Goal: Task Accomplishment & Management: Complete application form

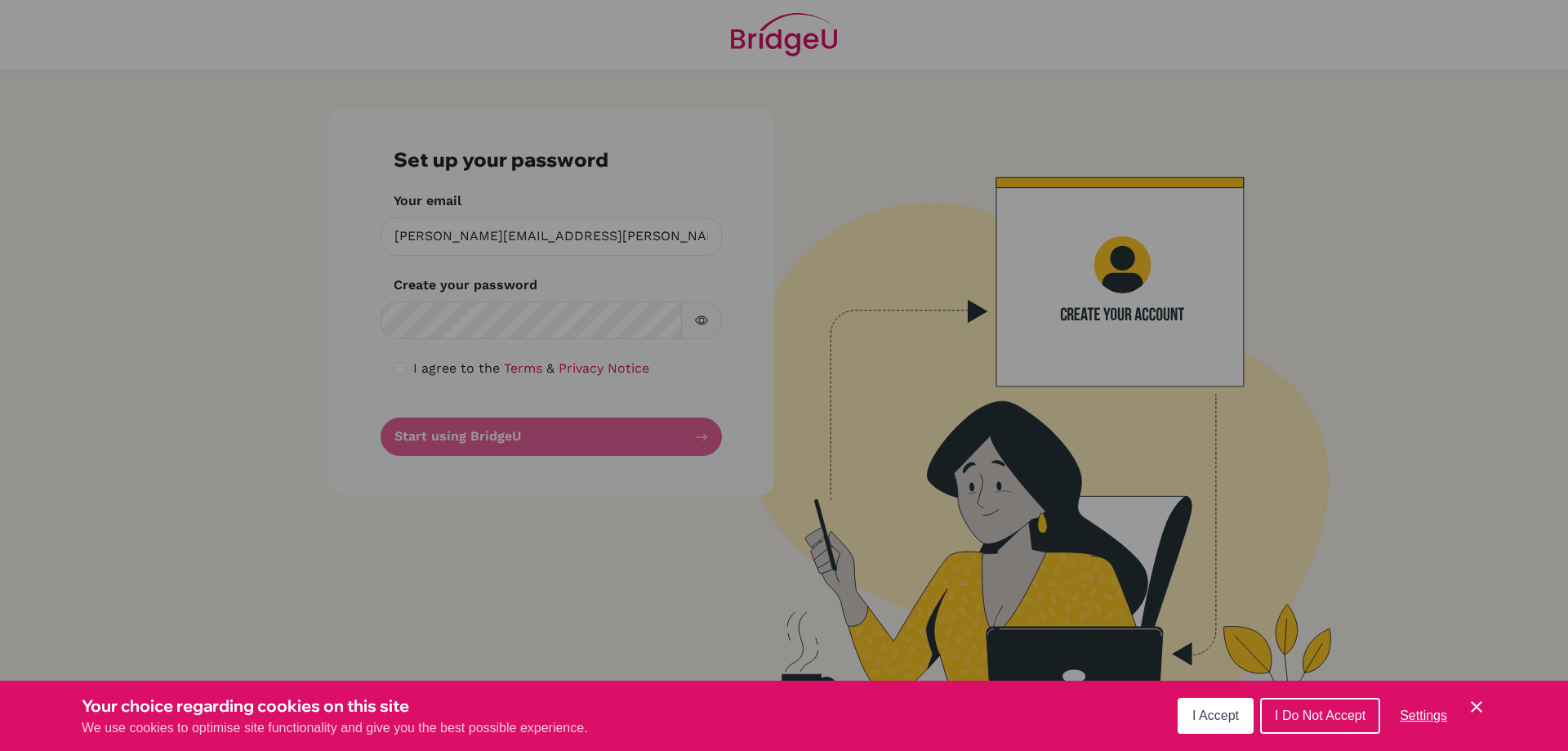
drag, startPoint x: 0, startPoint y: 0, endPoint x: 1318, endPoint y: 716, distance: 1499.9
click at [1318, 716] on span "I Do Not Accept" at bounding box center [1320, 715] width 91 height 14
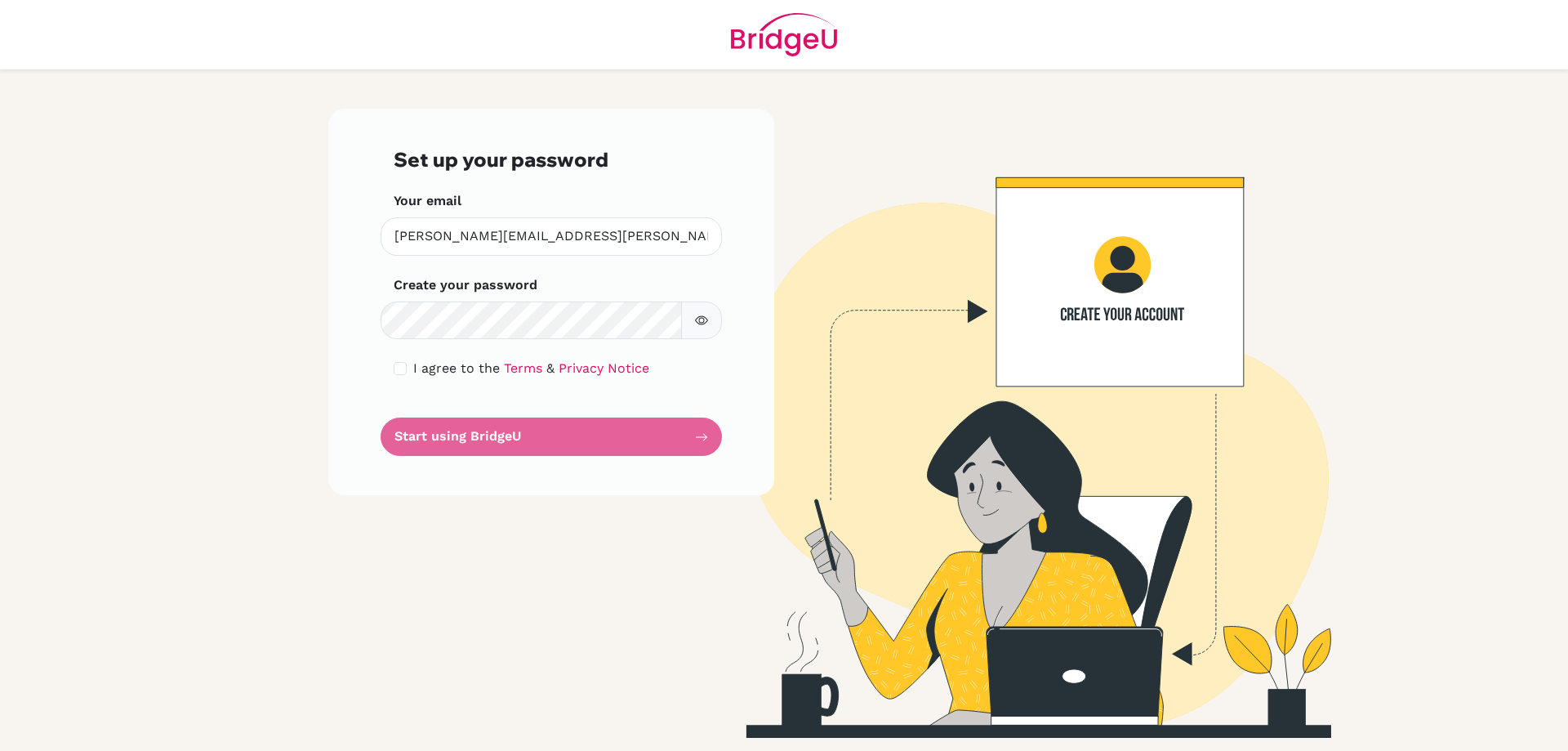
click at [576, 431] on form "Set up your password Your email evan.liddle@bbis.de Invalid email Create your p…" at bounding box center [550, 302] width 315 height 309
click at [411, 365] on div "I agree to the Terms & Privacy Notice" at bounding box center [550, 369] width 315 height 20
drag, startPoint x: 388, startPoint y: 355, endPoint x: 395, endPoint y: 371, distance: 17.5
click at [388, 359] on div "Set up your password Your email evan.liddle@bbis.de Invalid email Create your p…" at bounding box center [550, 301] width 446 height 386
click at [395, 371] on input "checkbox" at bounding box center [400, 369] width 13 height 13
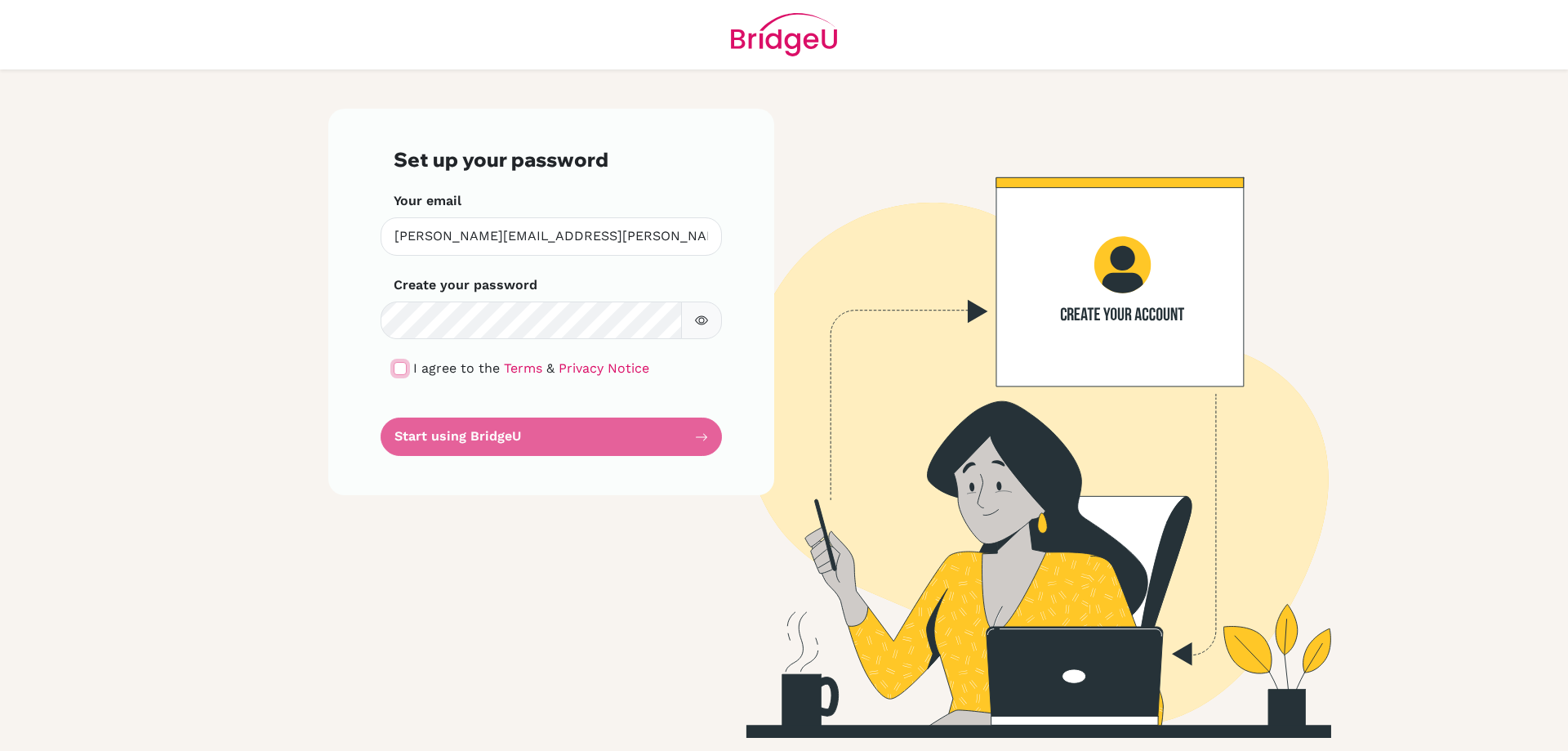
checkbox input "true"
click at [452, 443] on button "Start using BridgeU" at bounding box center [550, 437] width 341 height 38
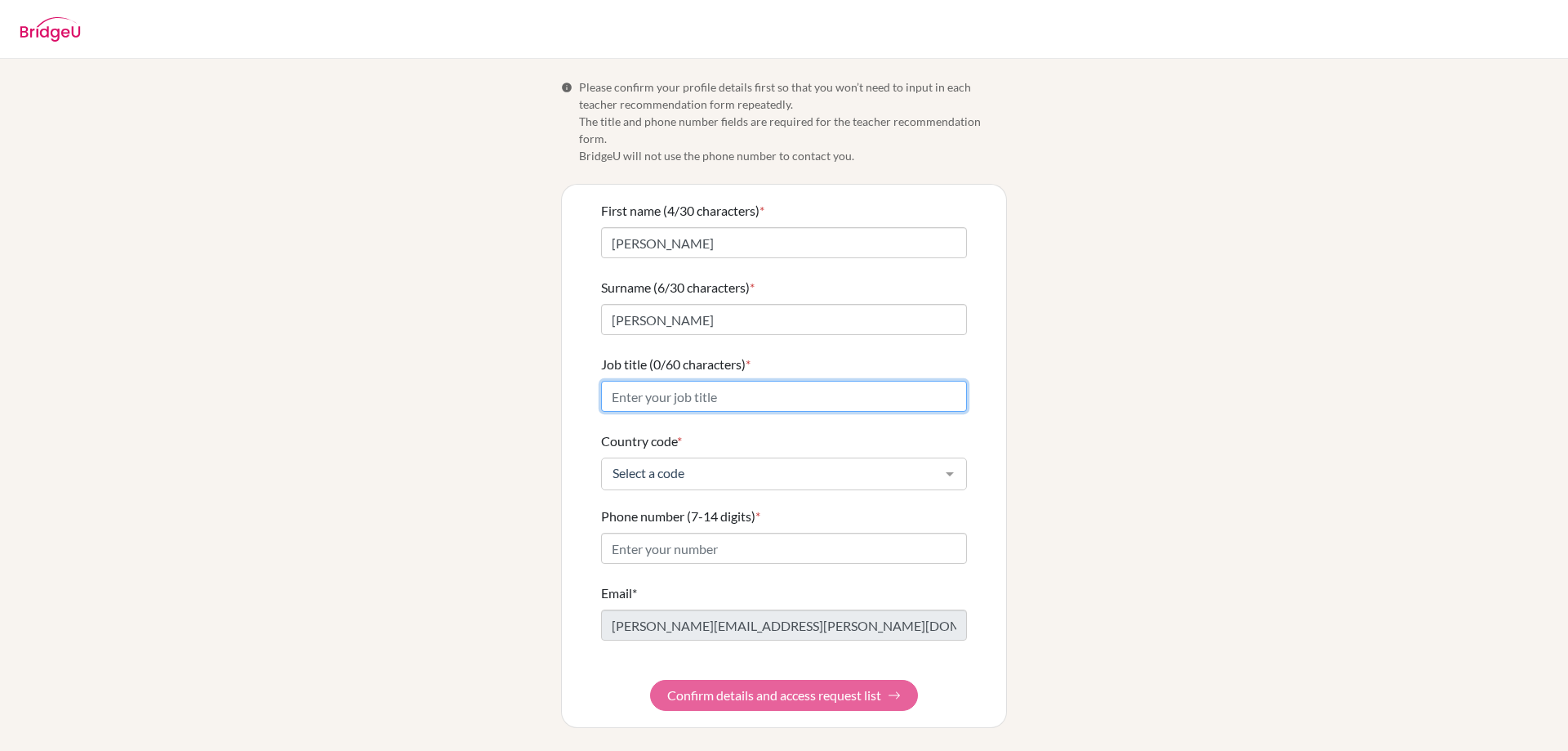
click at [699, 389] on input "Job title (0/60 characters) *" at bounding box center [784, 396] width 366 height 31
type input "Teacher"
click at [705, 466] on div "Select a code" at bounding box center [784, 474] width 366 height 33
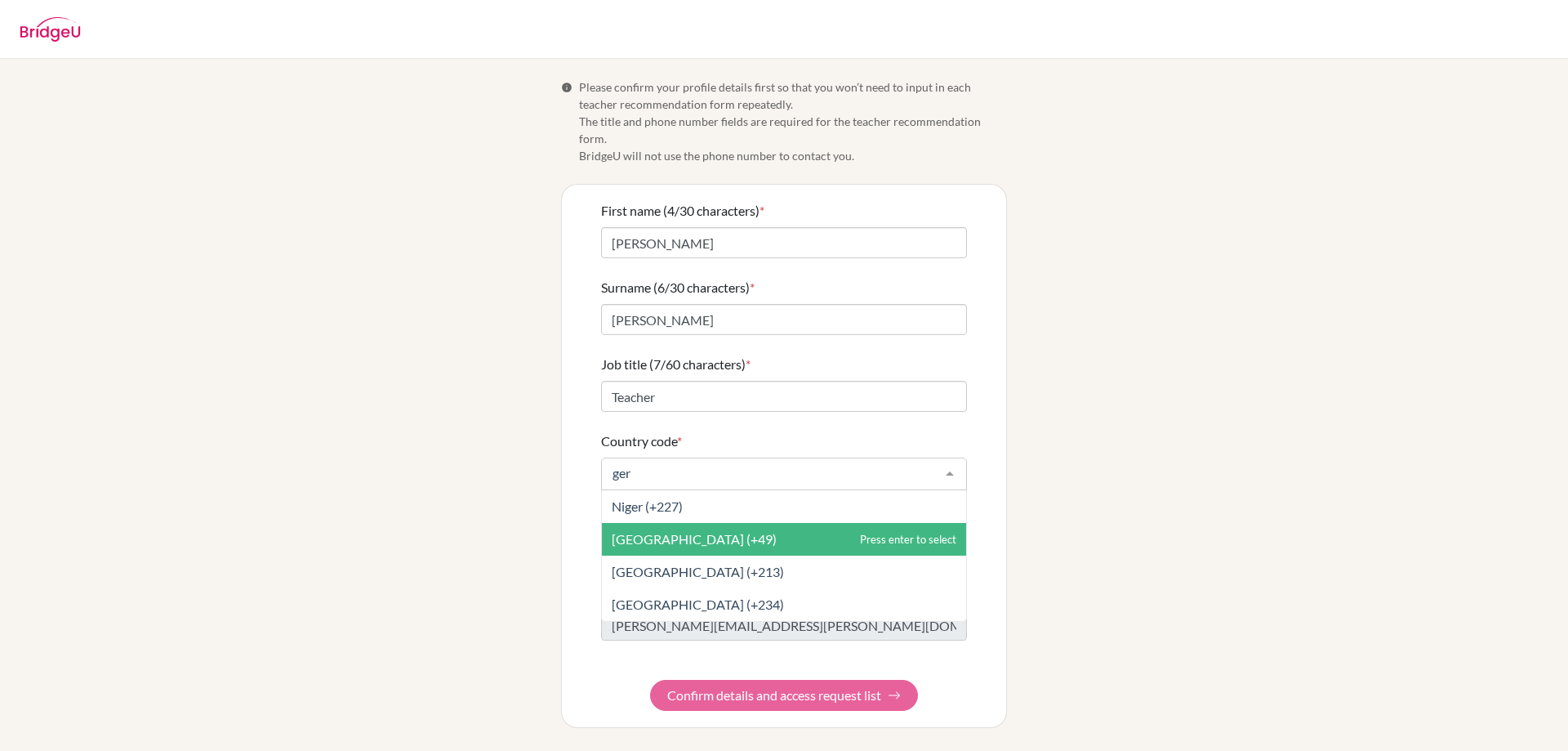
click at [680, 531] on span "Germany (+49)" at bounding box center [694, 538] width 165 height 16
type input "ger"
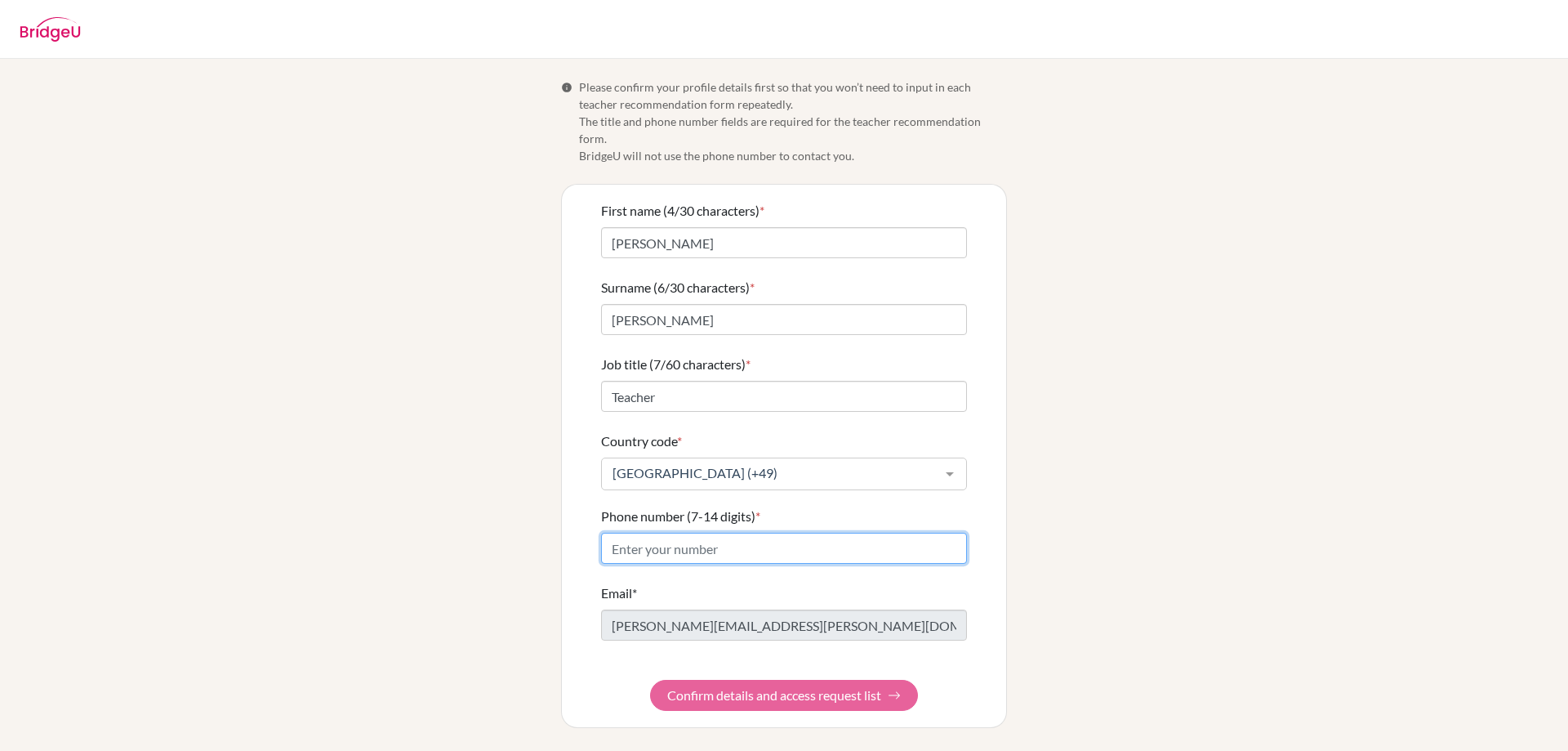
click at [679, 533] on input "Phone number (7-14 digits) *" at bounding box center [784, 548] width 366 height 31
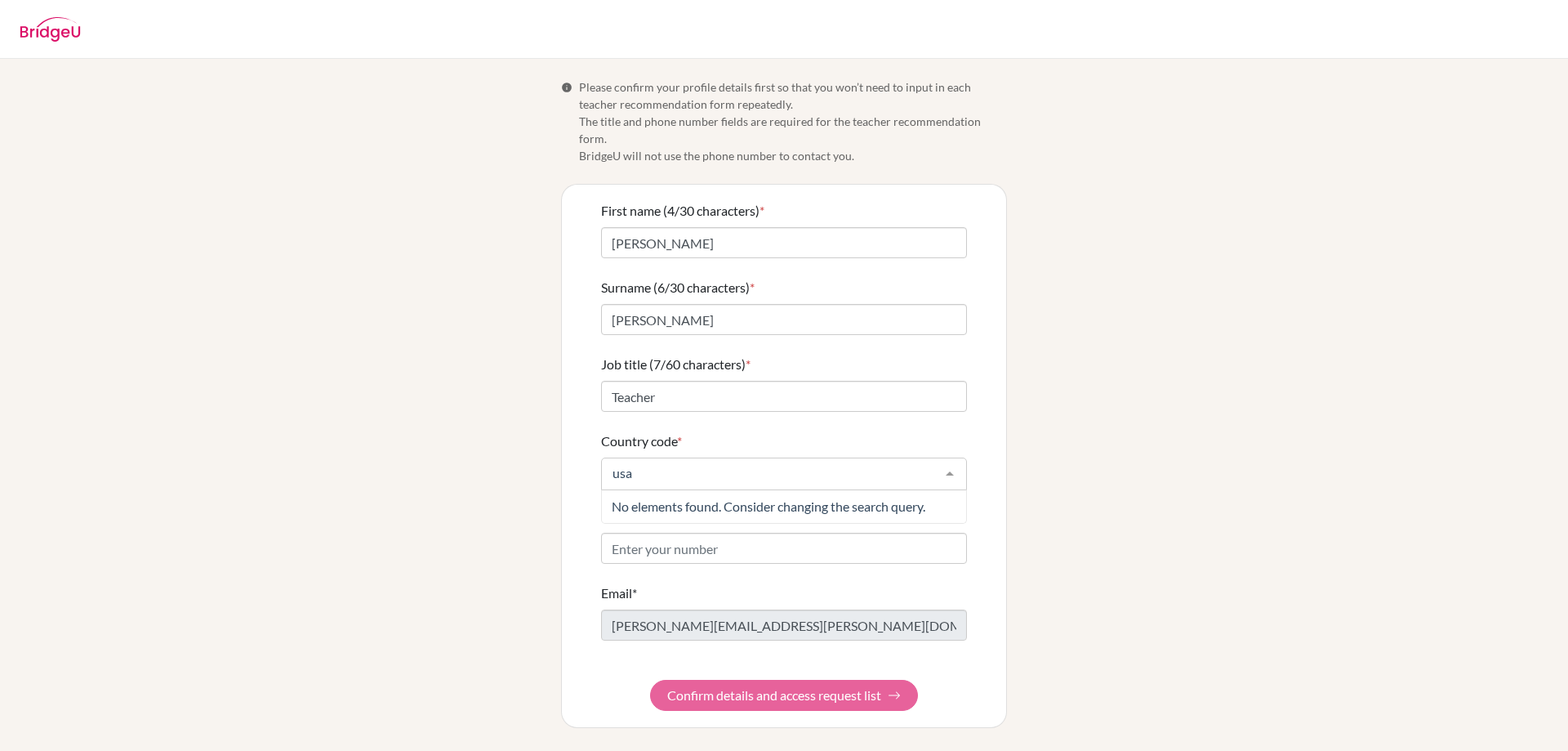
click at [683, 465] on input "usa" at bounding box center [770, 473] width 325 height 17
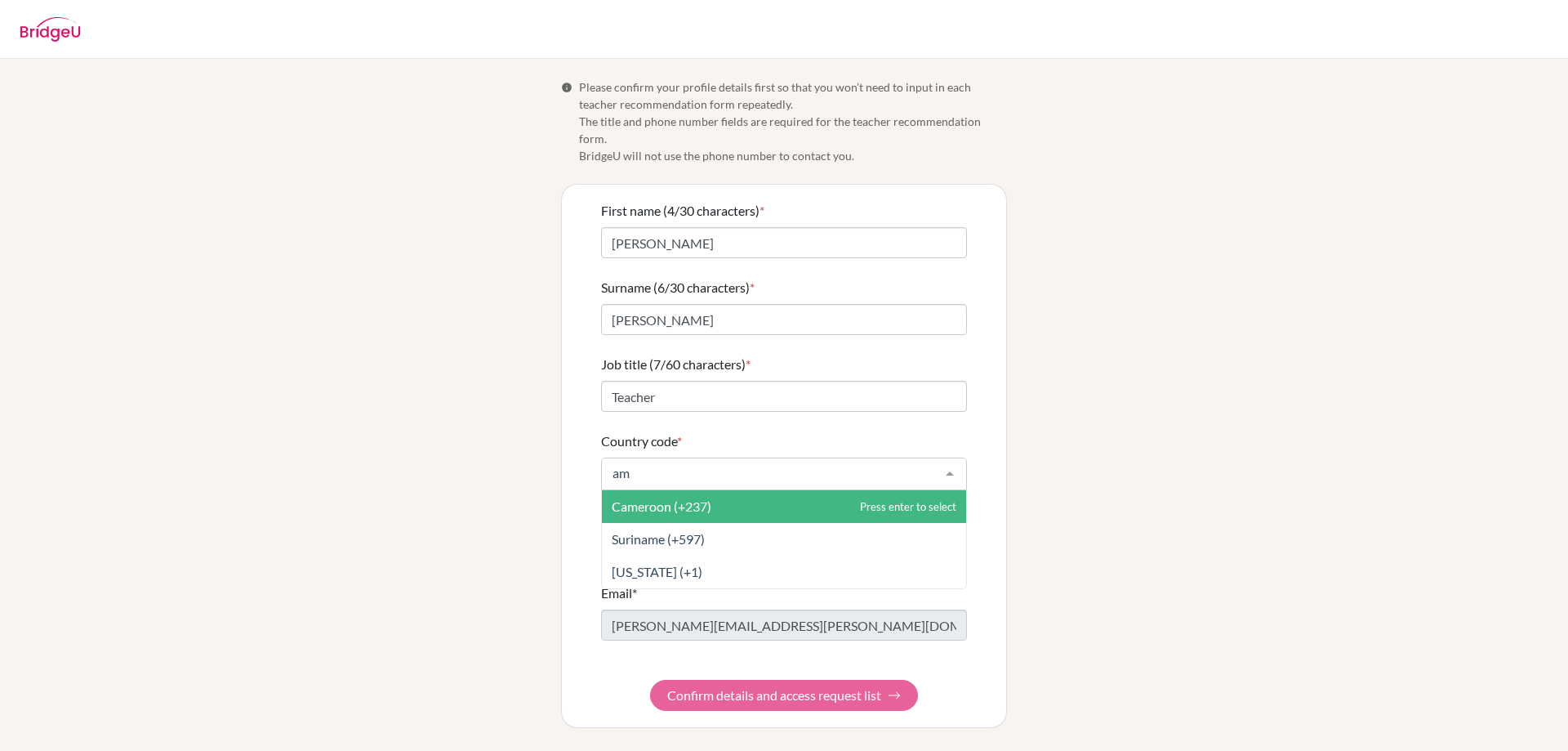
type input "a"
type input "united"
click at [681, 499] on span "United States (+1)" at bounding box center [663, 506] width 102 height 16
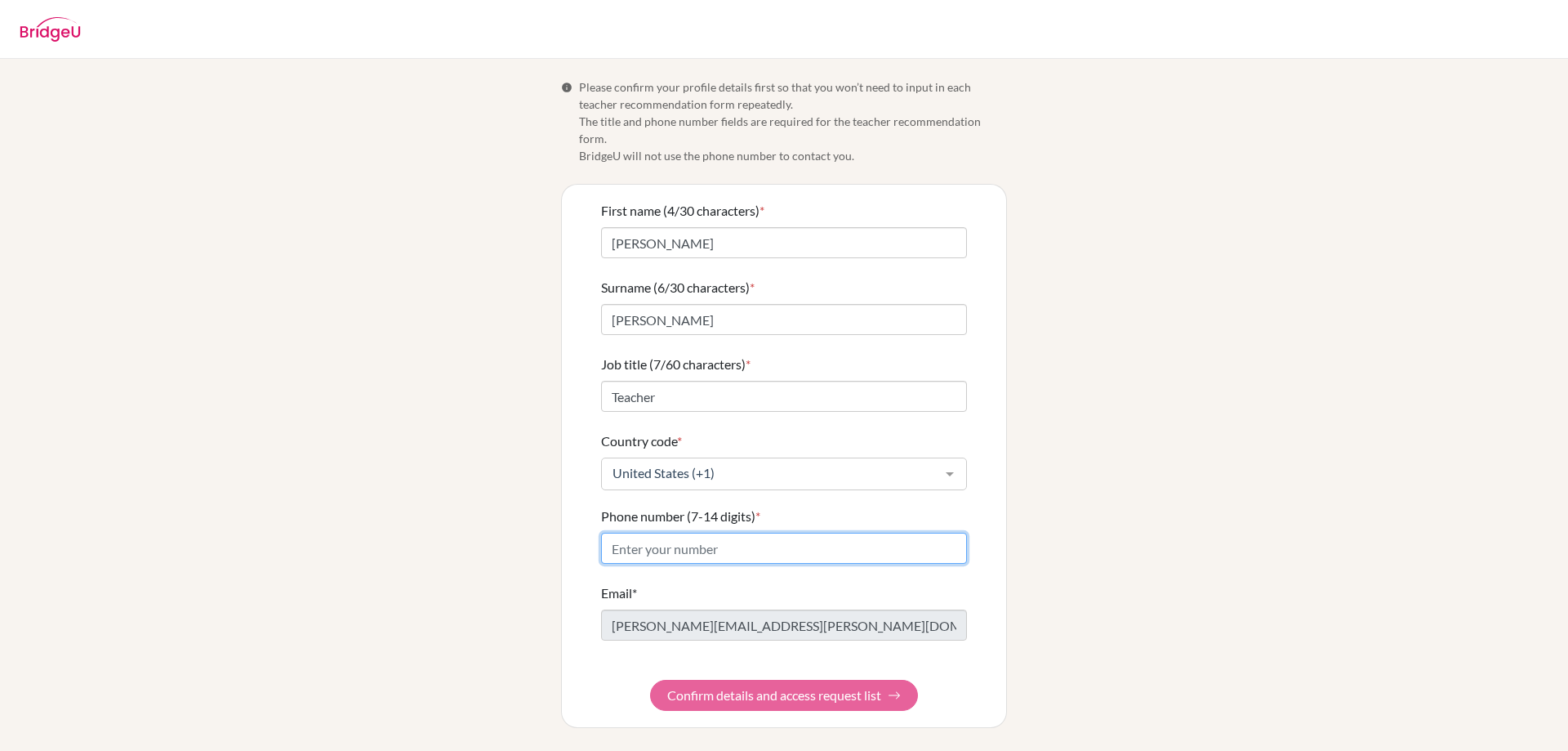
click at [680, 533] on input "Phone number (7-14 digits) *" at bounding box center [784, 548] width 366 height 31
type input "8315785435"
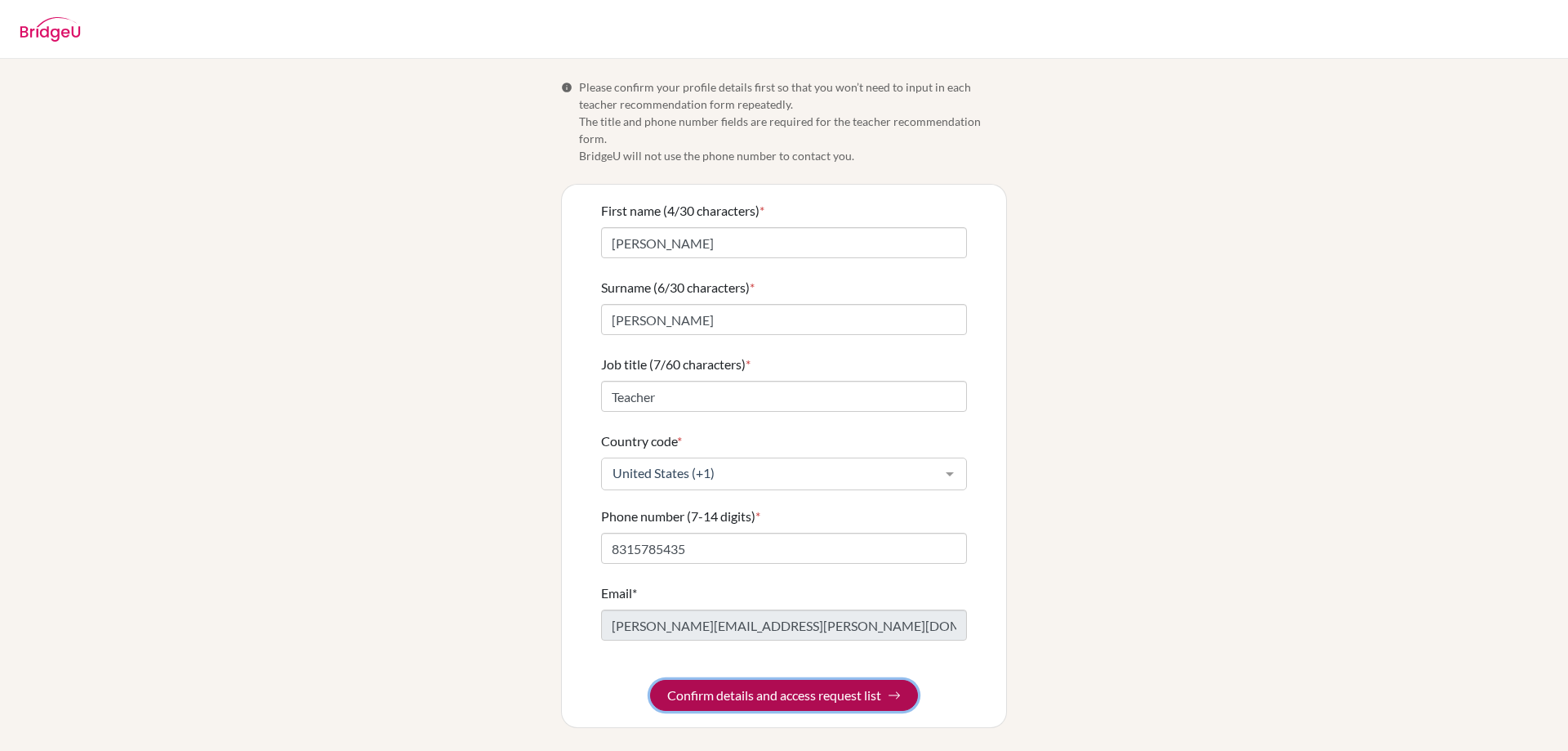
click at [784, 684] on button "Confirm details and access request list" at bounding box center [784, 696] width 268 height 31
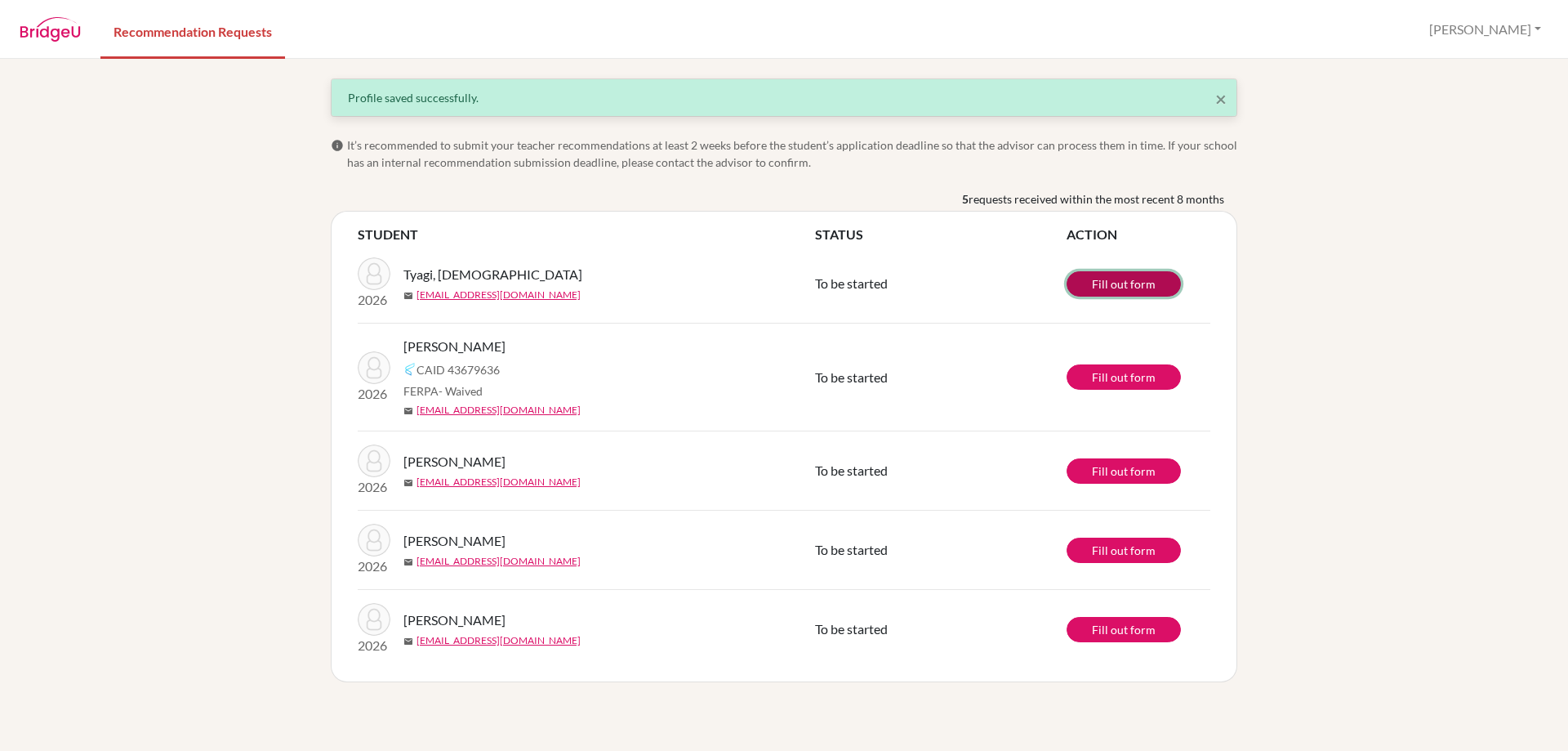
click at [1090, 282] on link "Fill out form" at bounding box center [1123, 284] width 114 height 26
click at [1141, 378] on link "Fill out form" at bounding box center [1123, 377] width 114 height 26
click at [455, 371] on span "CAID 43679636" at bounding box center [458, 370] width 83 height 17
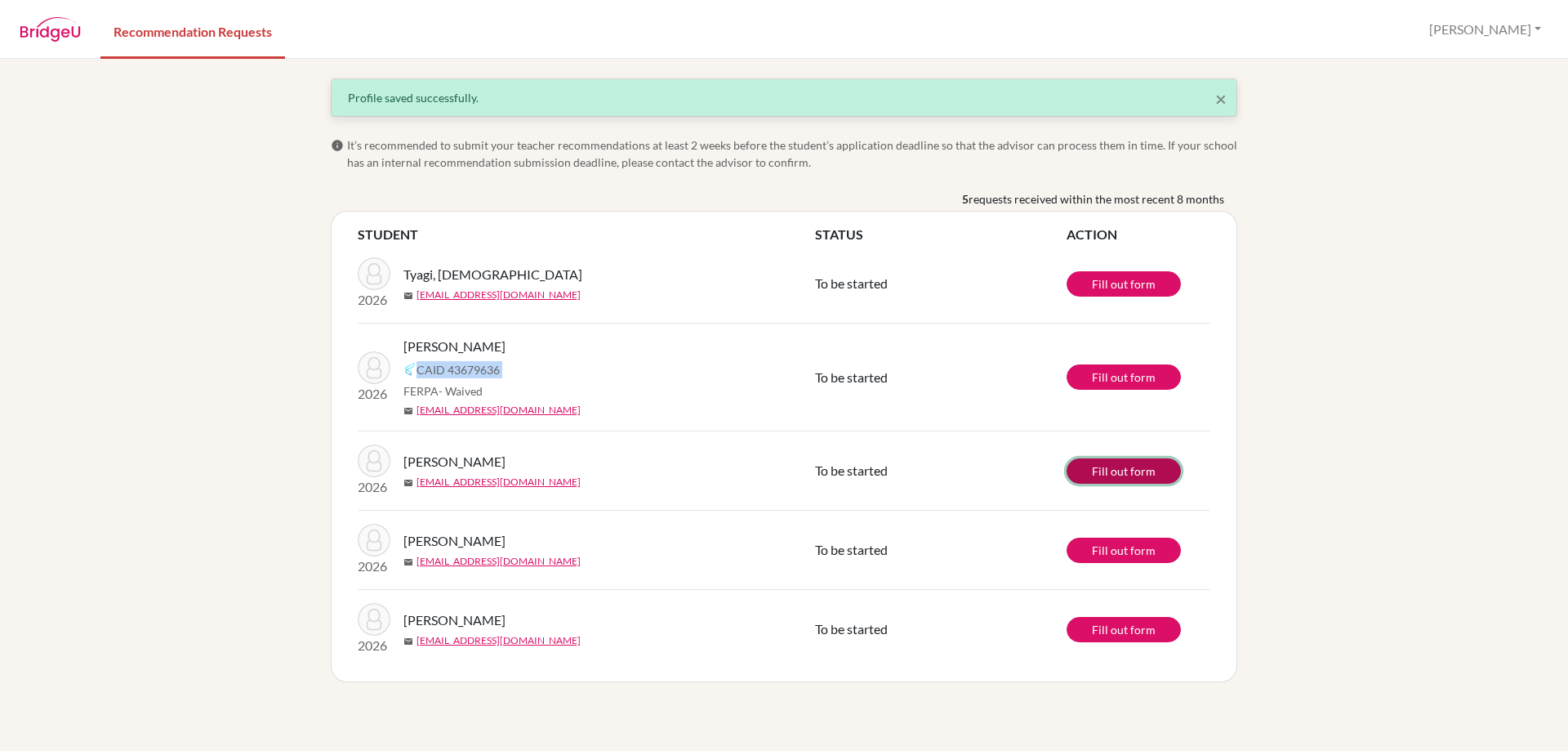
click at [1119, 474] on link "Fill out form" at bounding box center [1123, 471] width 114 height 26
click at [1125, 470] on link "Fill out form" at bounding box center [1123, 471] width 114 height 26
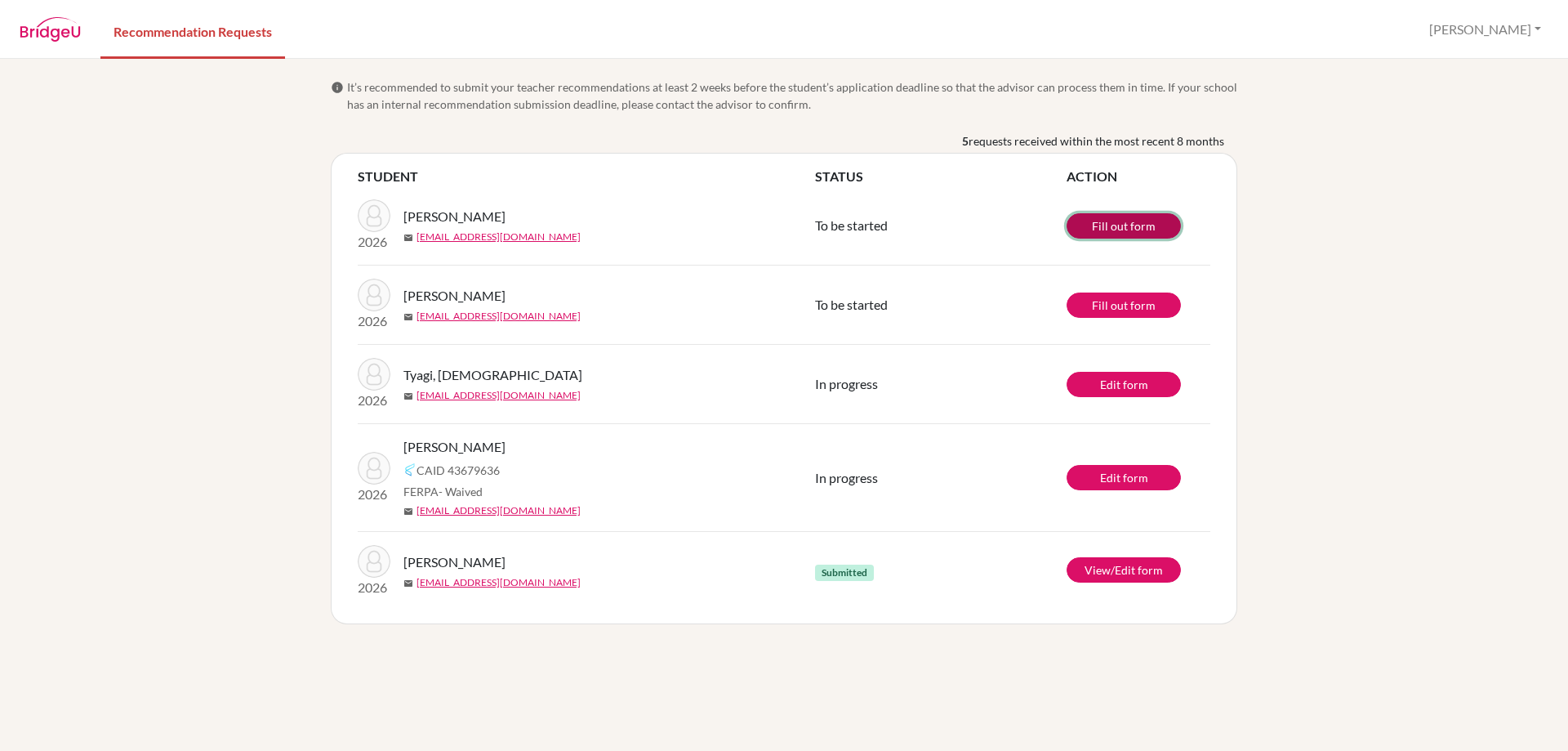
click at [1155, 216] on link "Fill out form" at bounding box center [1123, 226] width 114 height 26
click at [1156, 471] on link "Edit form" at bounding box center [1123, 477] width 114 height 26
click at [1141, 567] on link "View/Edit form" at bounding box center [1123, 570] width 114 height 26
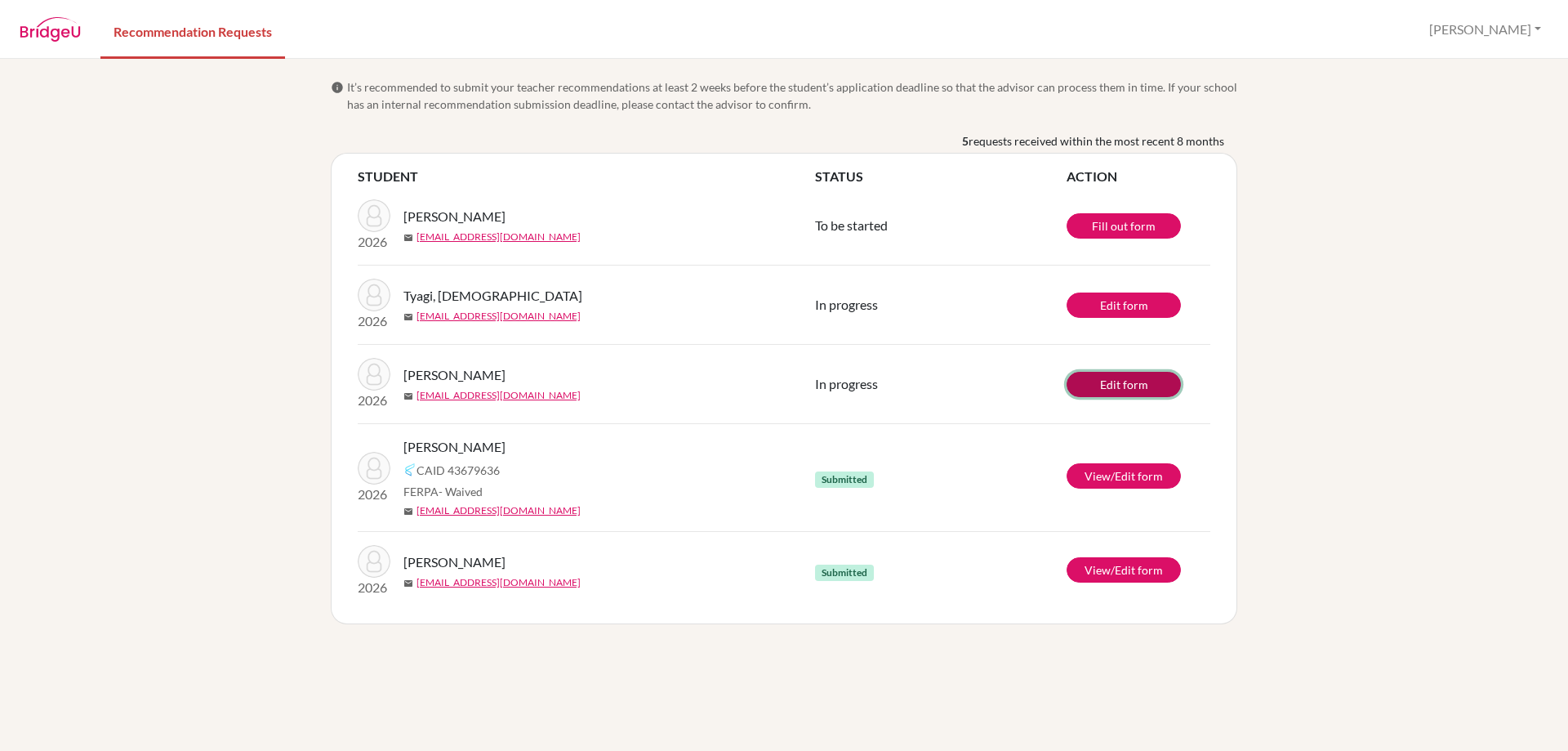
click at [1086, 395] on link "Edit form" at bounding box center [1123, 385] width 114 height 26
click at [1112, 309] on link "Edit form" at bounding box center [1123, 305] width 114 height 26
click at [1146, 473] on link "View/Edit form" at bounding box center [1123, 476] width 114 height 26
click at [1088, 301] on link "Edit form" at bounding box center [1123, 305] width 114 height 26
